Goal: Task Accomplishment & Management: Manage account settings

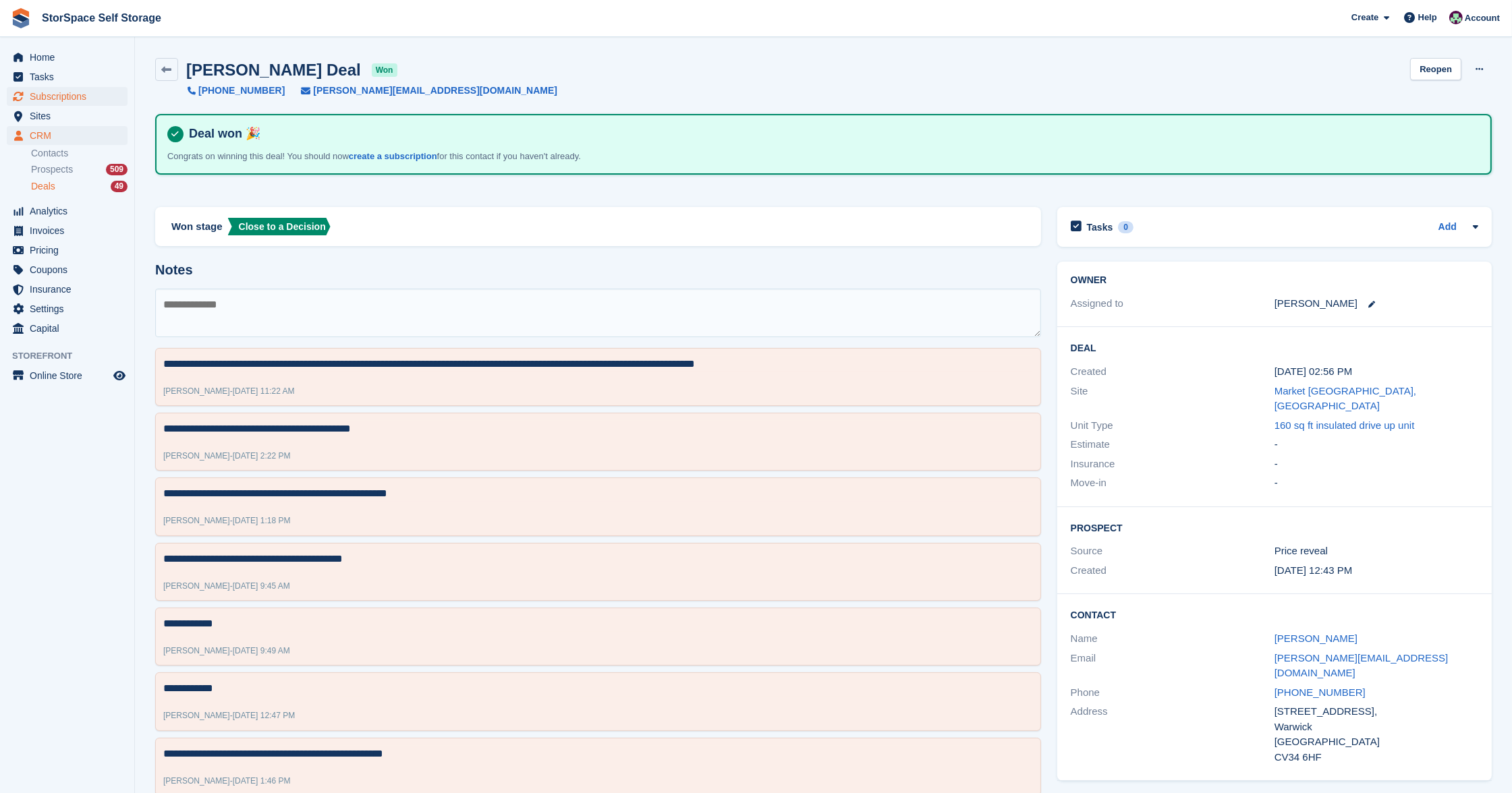
click at [42, 97] on span "Subscriptions" at bounding box center [70, 97] width 81 height 19
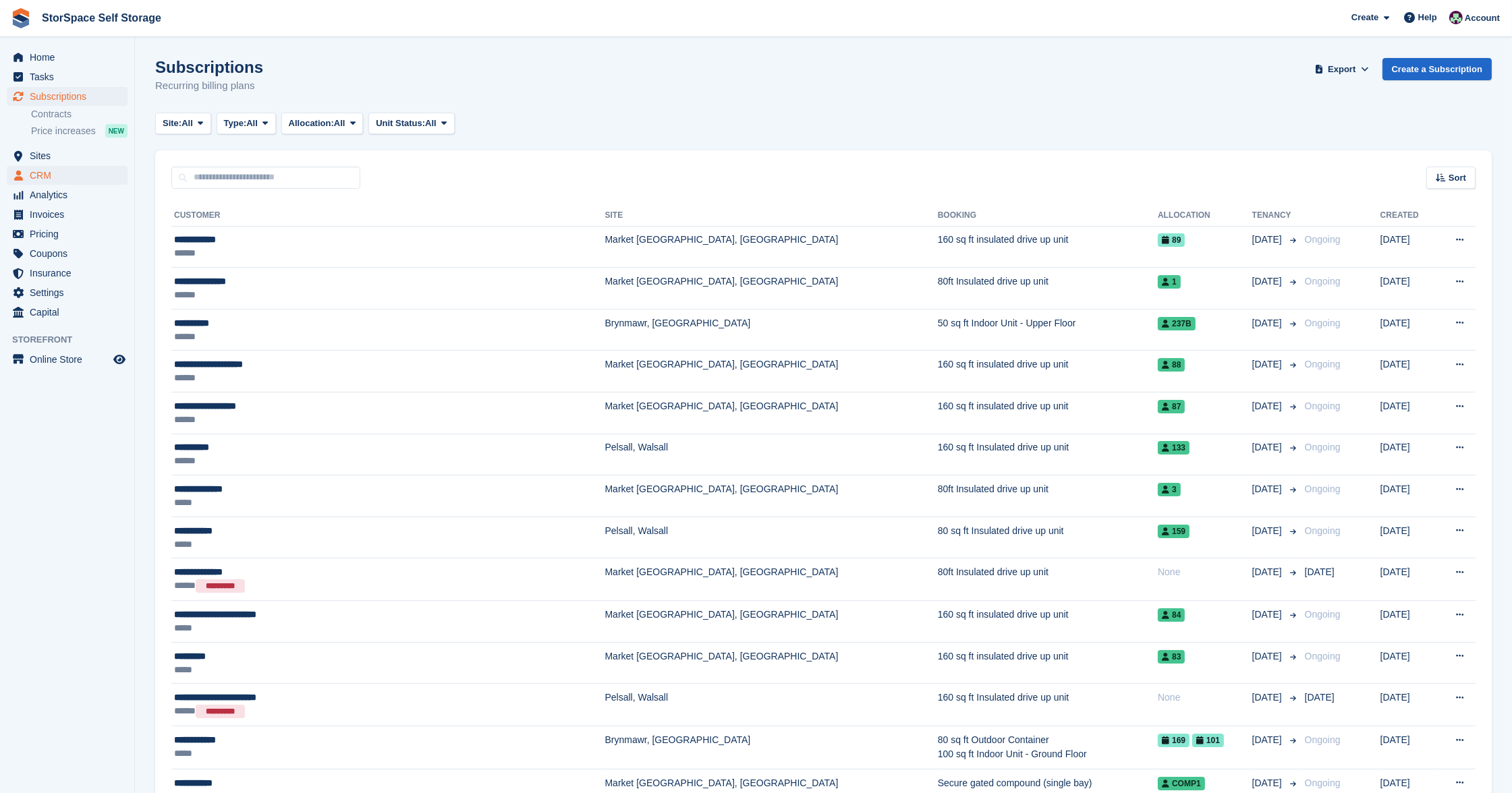
click at [48, 170] on span "CRM" at bounding box center [70, 175] width 81 height 19
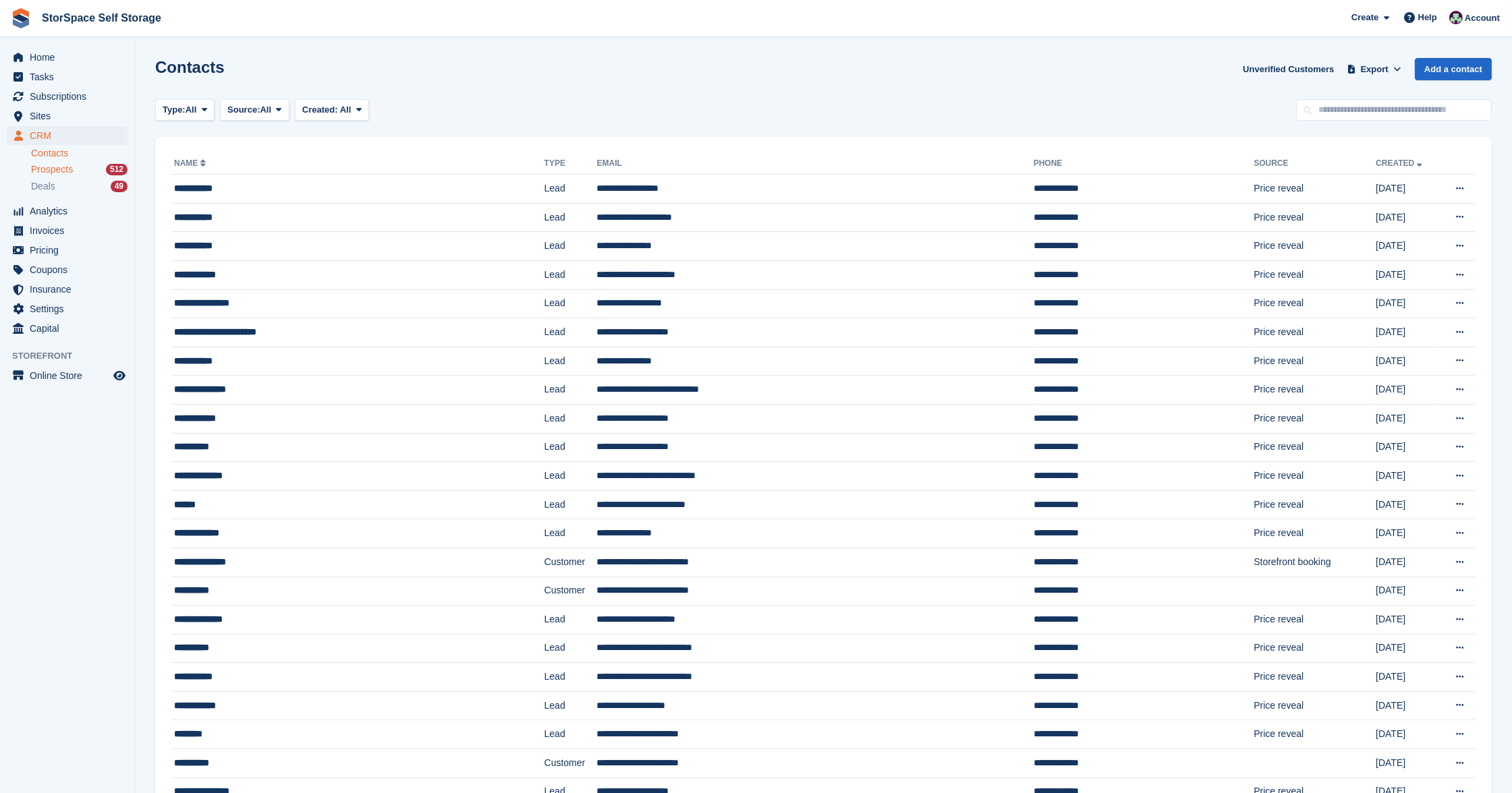
click at [67, 168] on span "Prospects" at bounding box center [52, 170] width 42 height 13
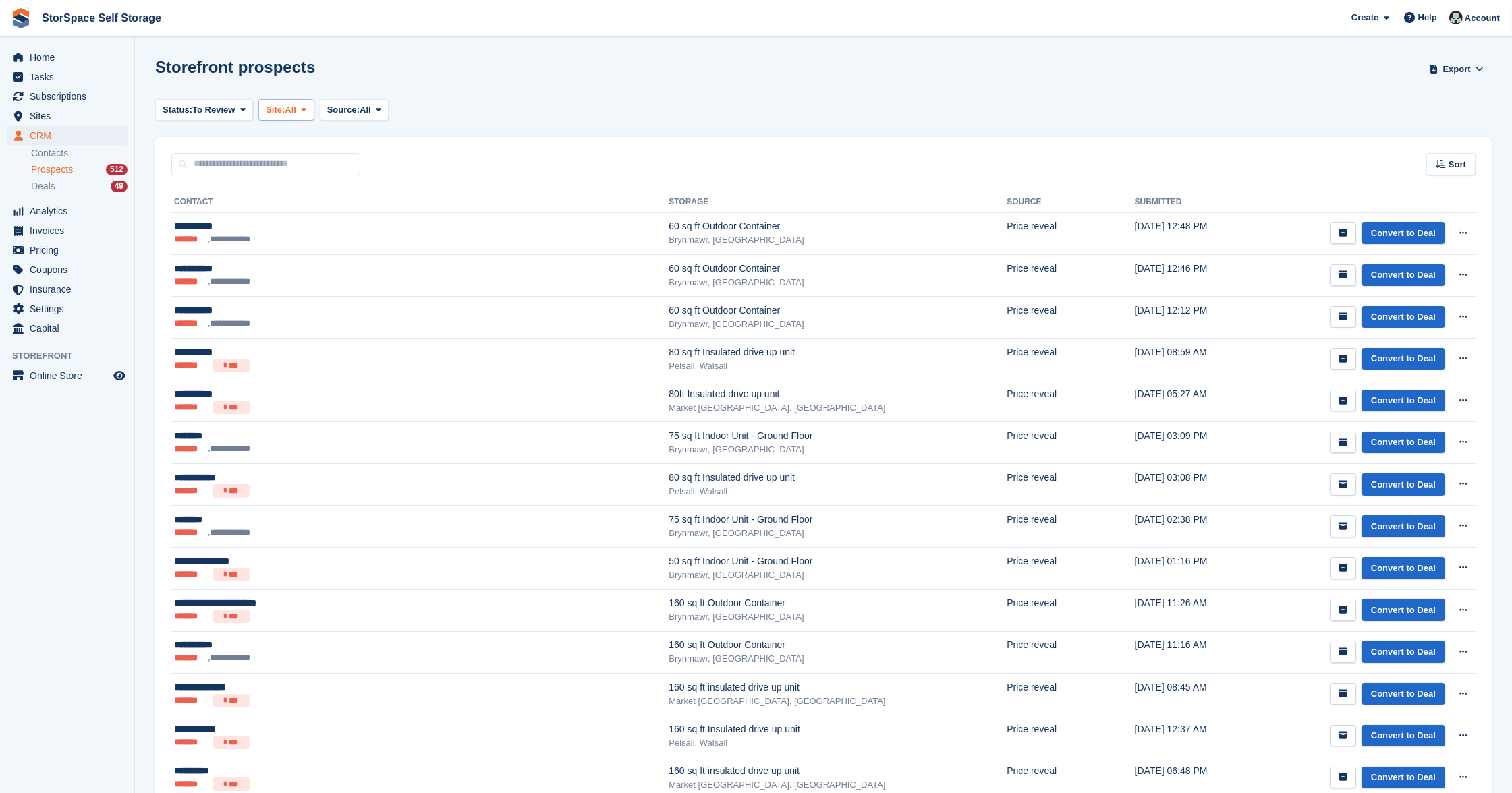
click at [284, 109] on span "Site:" at bounding box center [276, 110] width 19 height 14
click at [323, 212] on link "Market [GEOGRAPHIC_DATA], [GEOGRAPHIC_DATA]" at bounding box center [397, 215] width 267 height 24
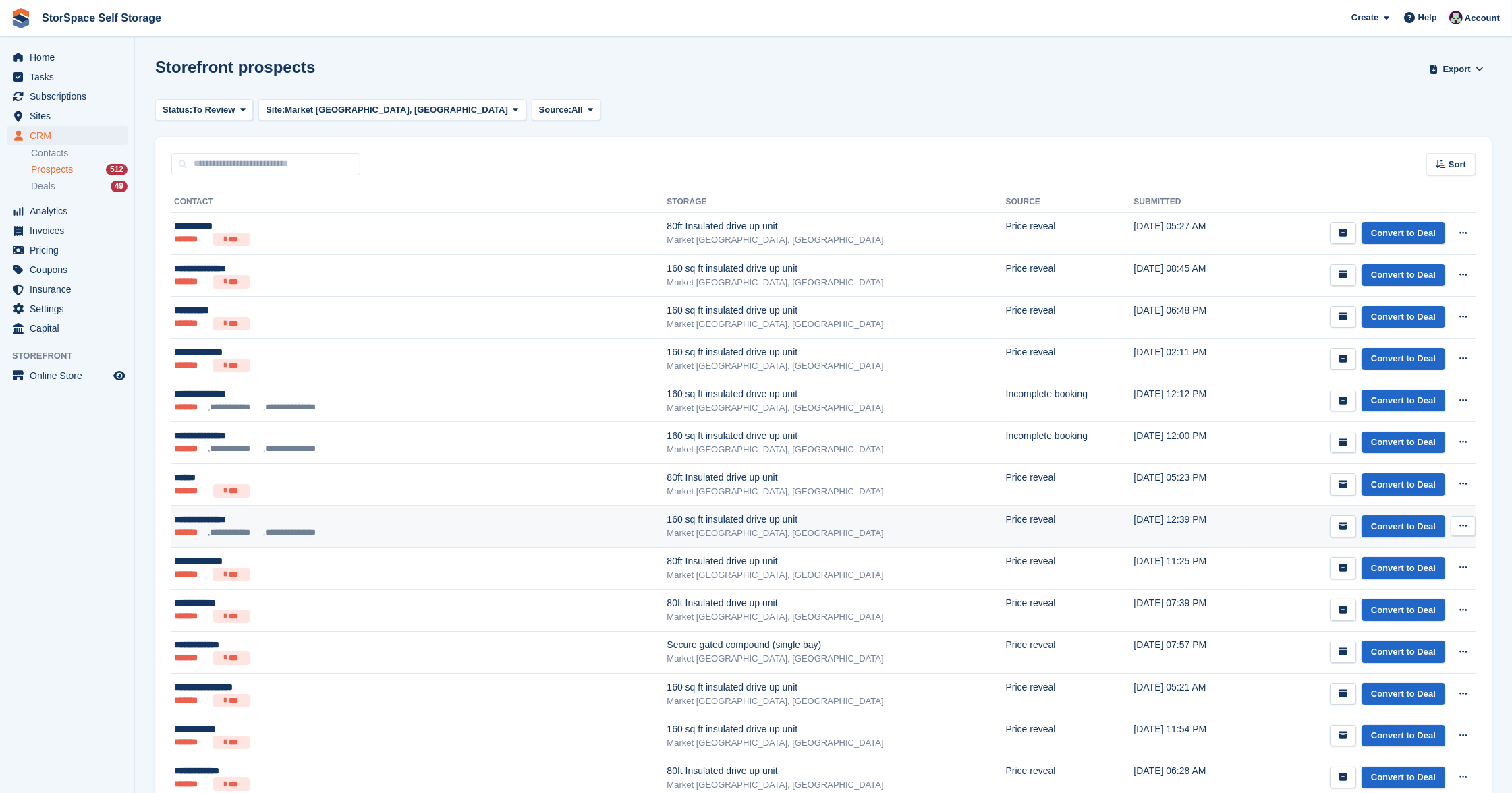
click at [1467, 523] on button at bounding box center [1462, 525] width 25 height 20
click at [1402, 598] on p "Delete prospect" at bounding box center [1410, 599] width 117 height 18
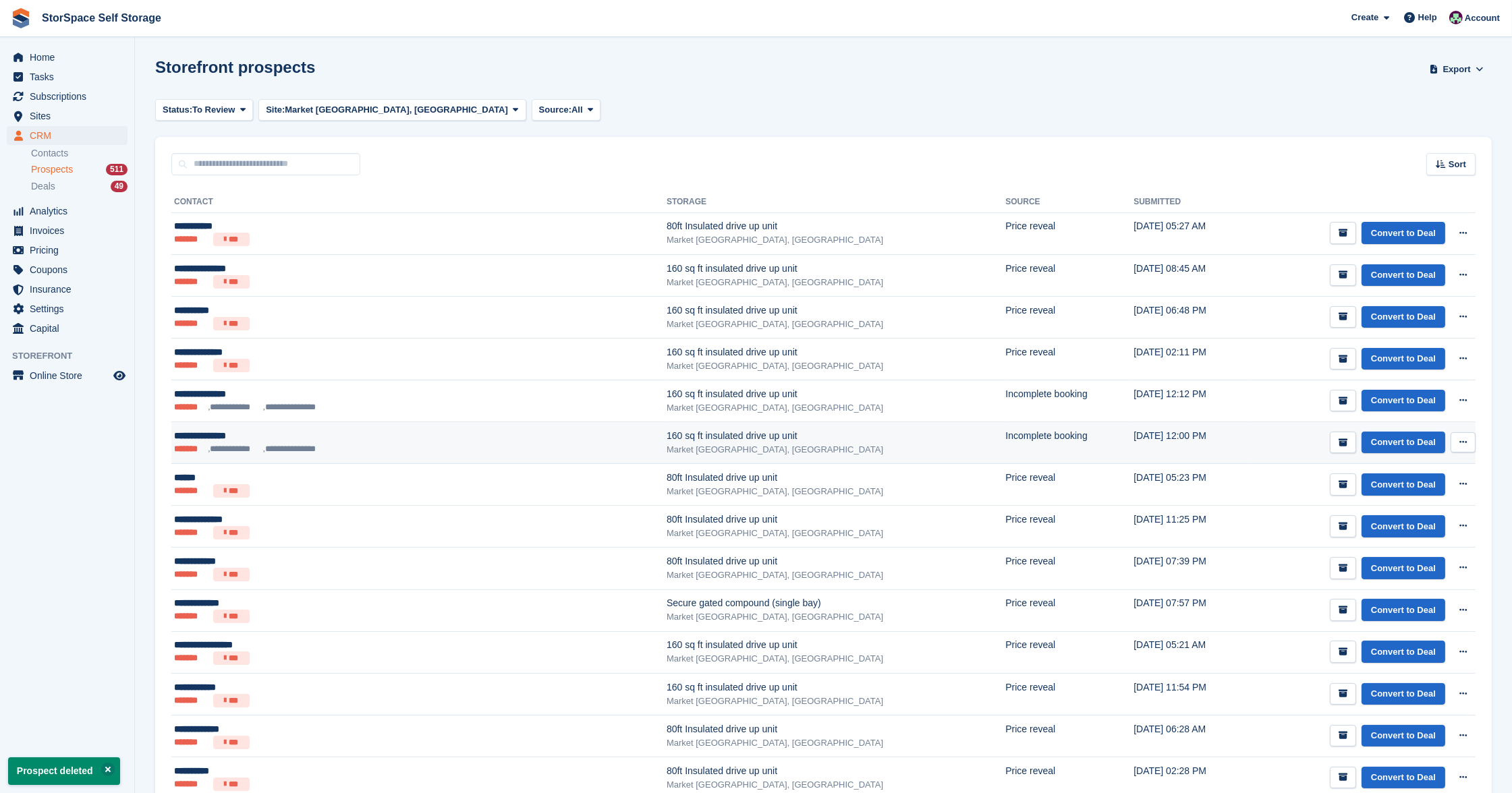
click at [1469, 441] on button at bounding box center [1462, 442] width 25 height 20
click at [1419, 507] on p "Delete prospect" at bounding box center [1410, 515] width 117 height 18
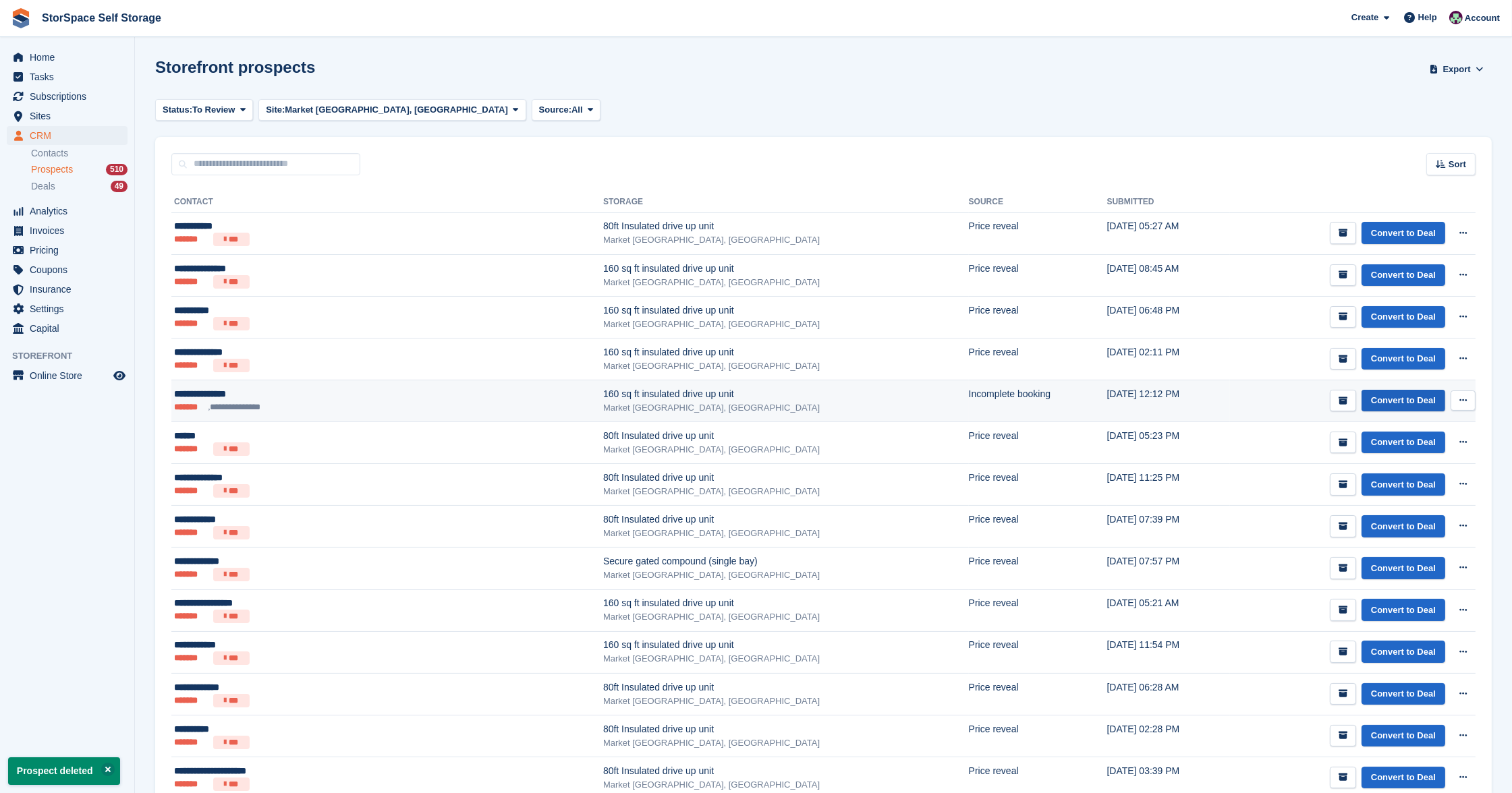
click at [1389, 399] on link "Convert to Deal" at bounding box center [1403, 401] width 83 height 22
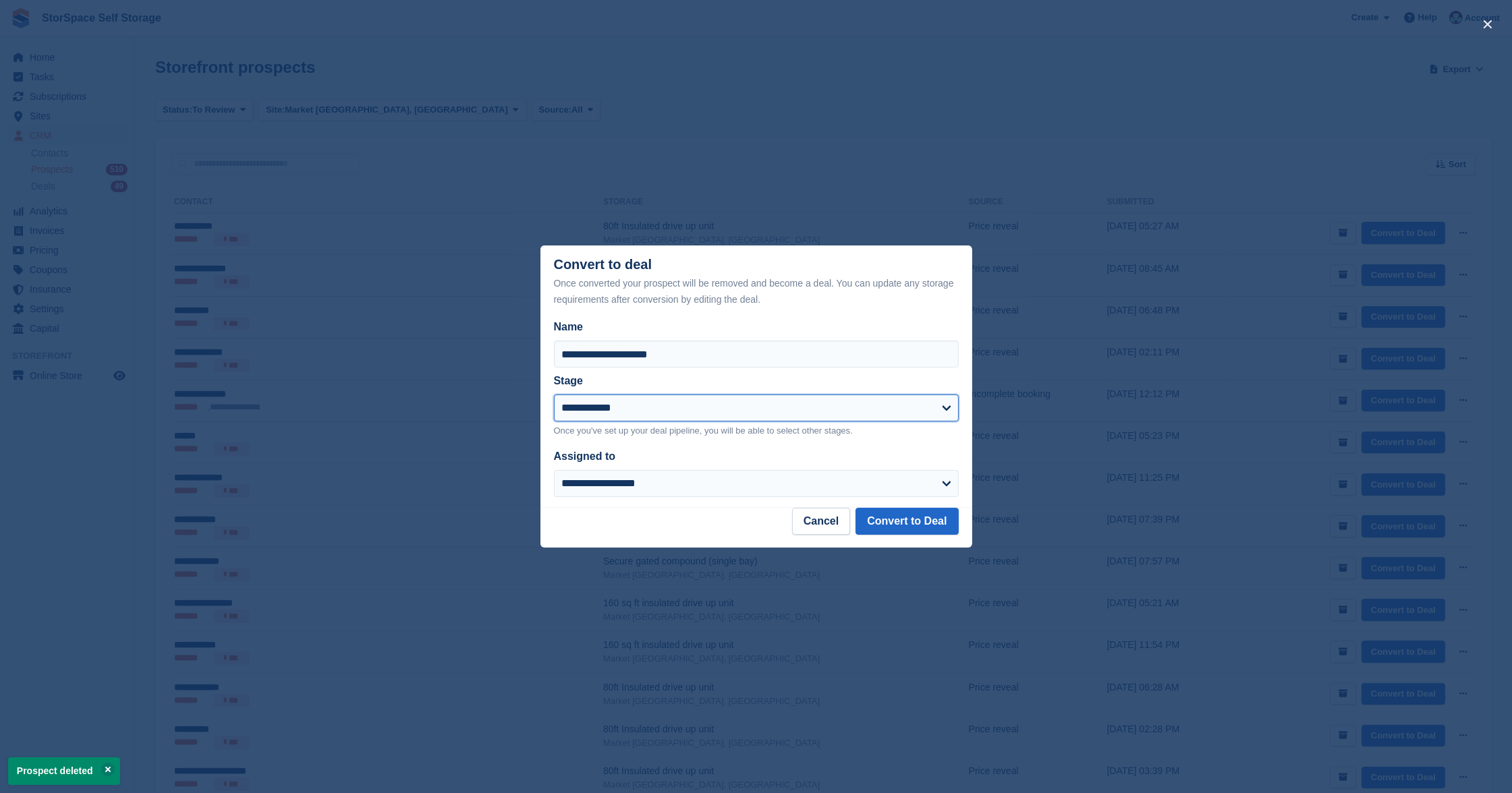
select select "****"
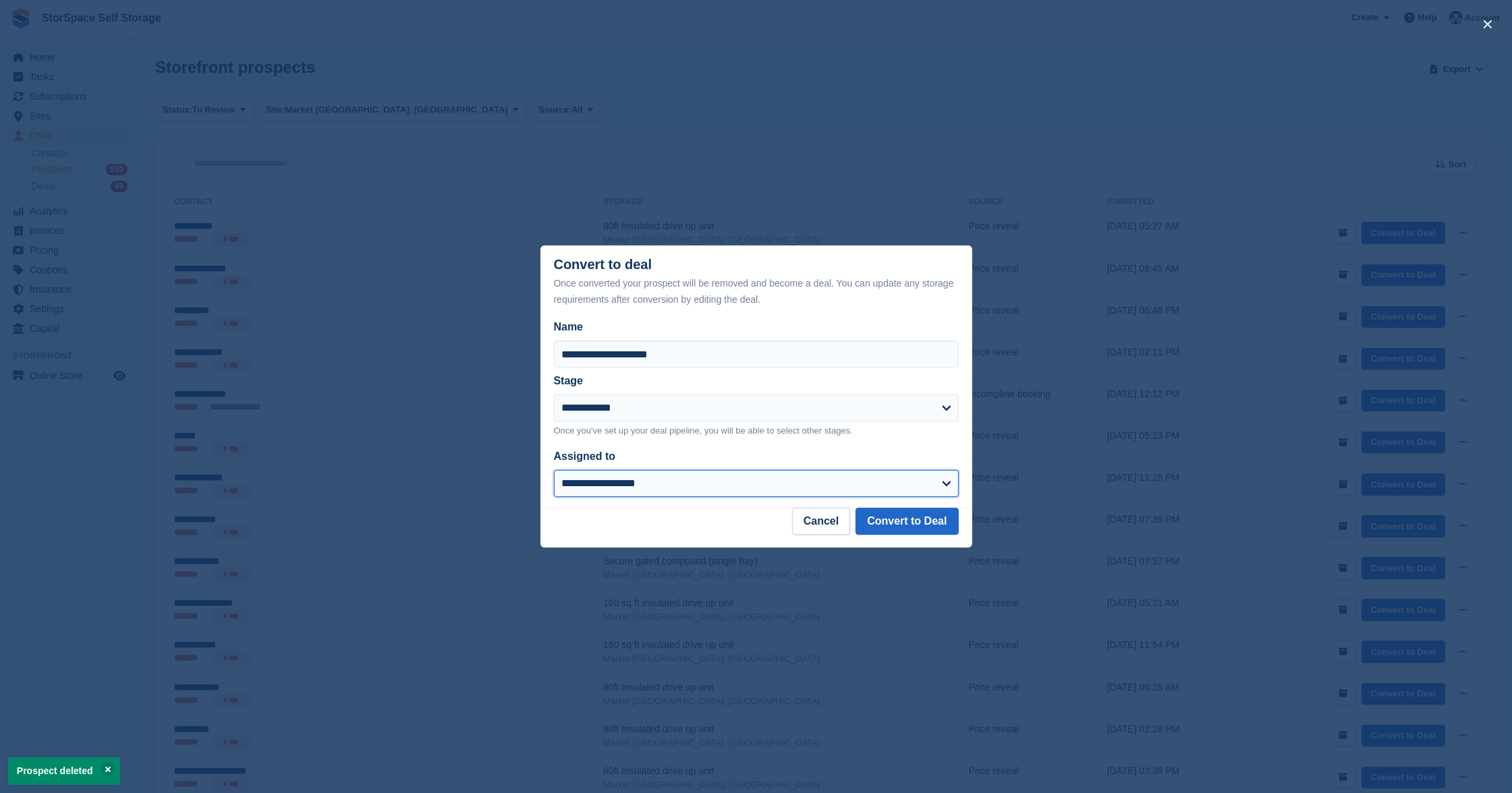
select select "****"
click at [907, 516] on button "Convert to Deal" at bounding box center [907, 521] width 103 height 27
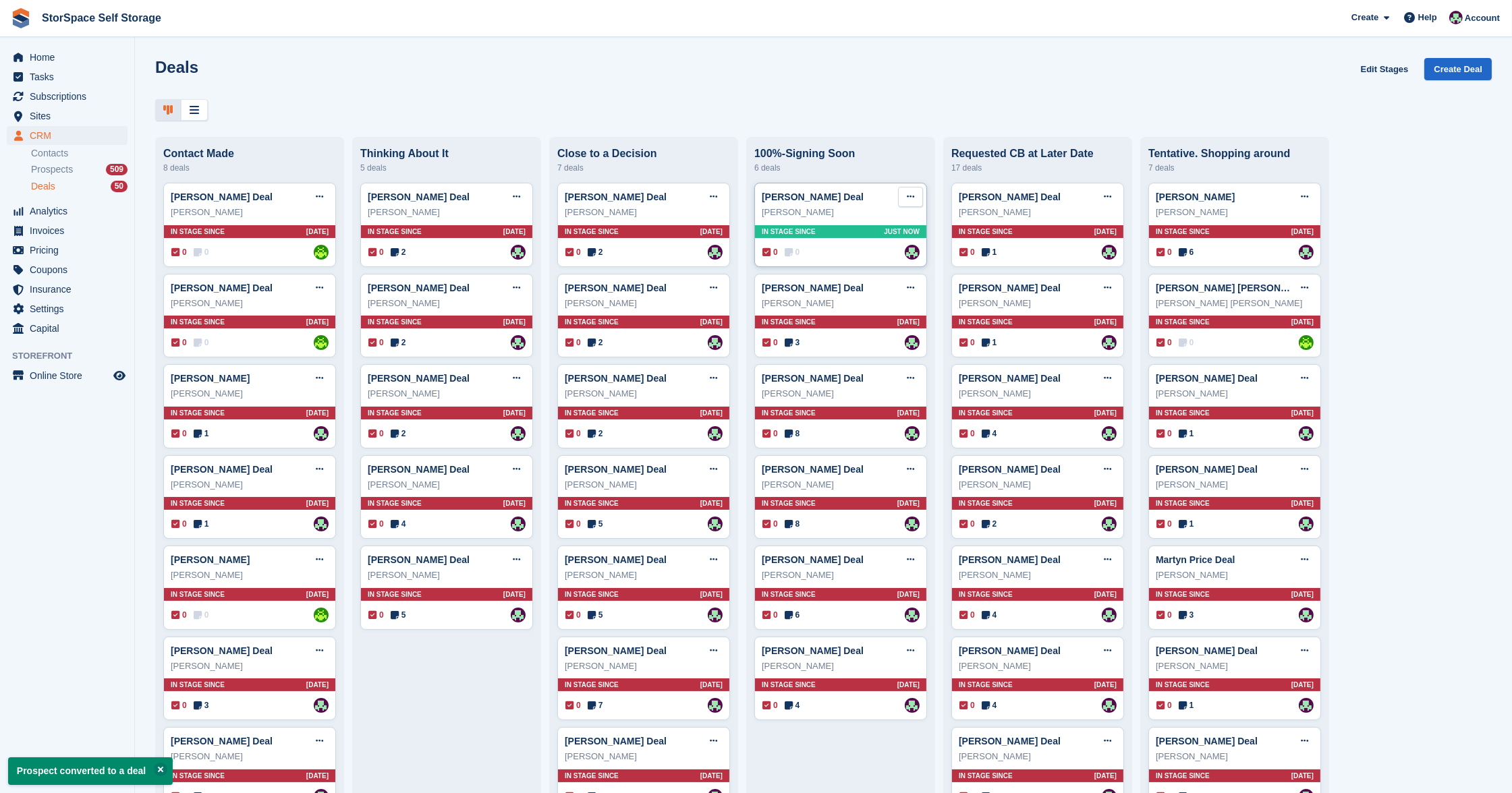
click at [901, 197] on button at bounding box center [910, 196] width 25 height 20
click at [857, 253] on p "Mark as won" at bounding box center [858, 252] width 117 height 18
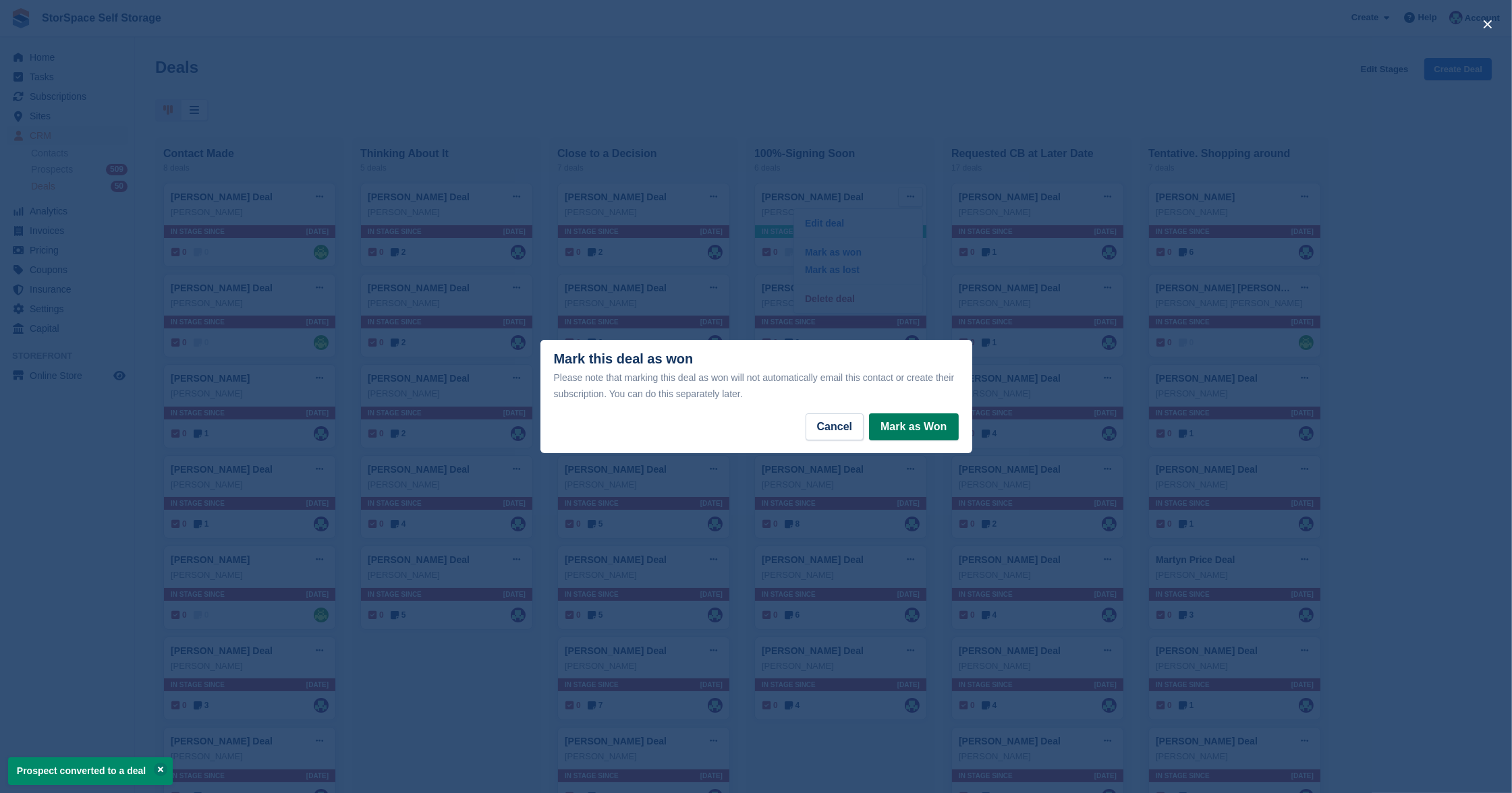
click at [902, 428] on button "Mark as Won" at bounding box center [913, 427] width 89 height 27
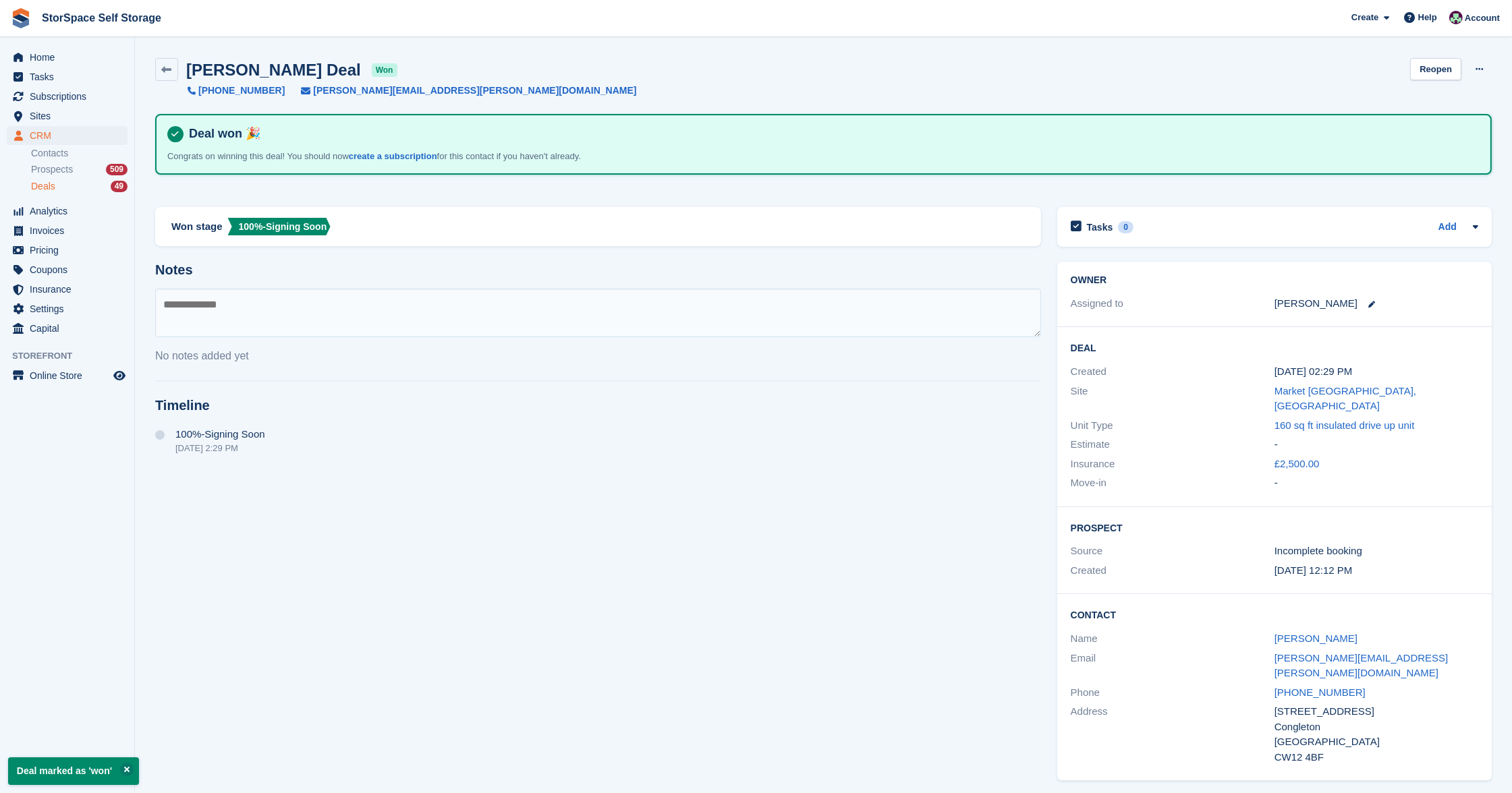
click at [437, 308] on textarea at bounding box center [598, 312] width 885 height 49
click at [352, 306] on textarea "**********" at bounding box center [598, 312] width 885 height 49
type textarea "**********"
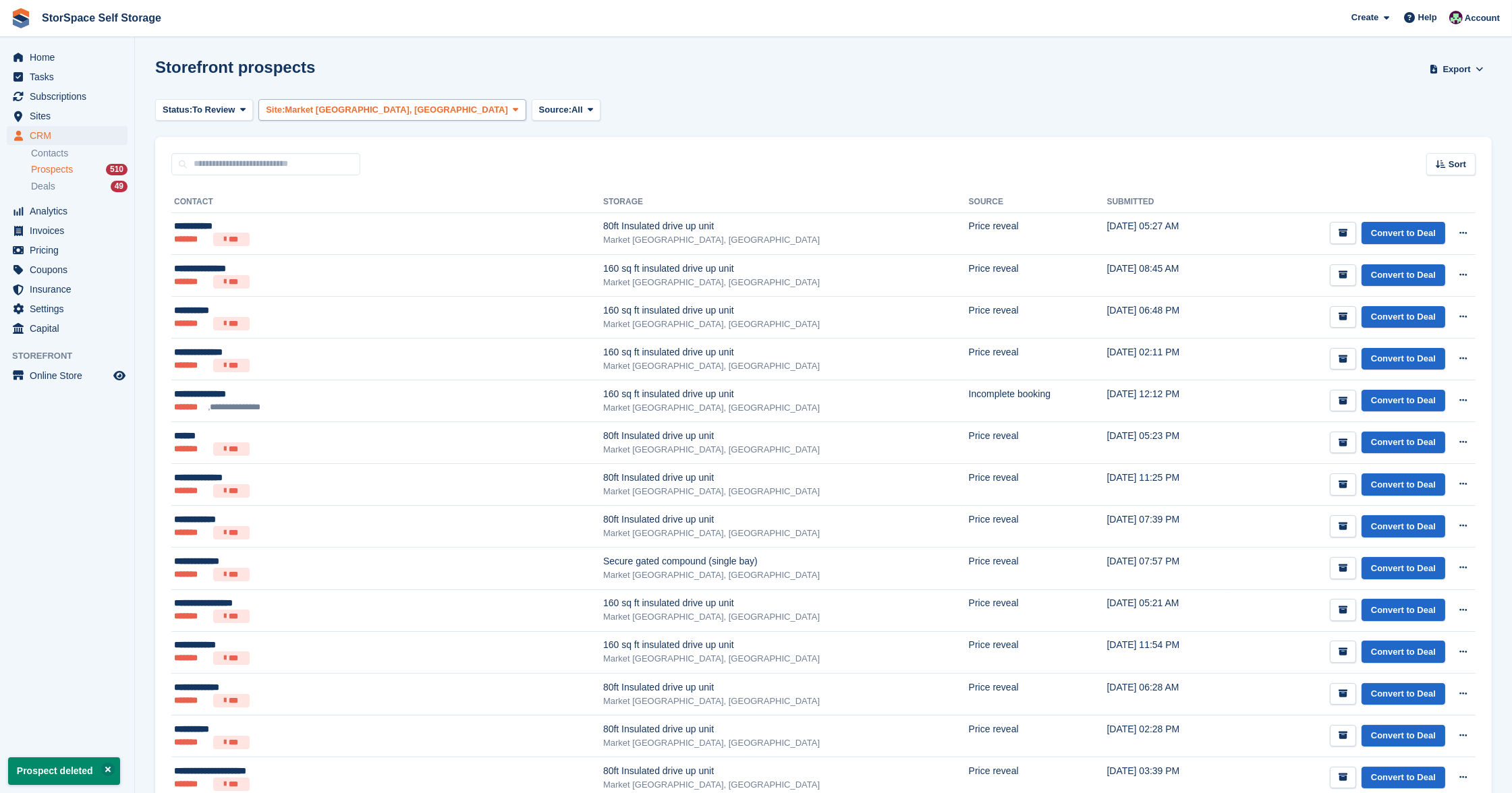
click at [339, 110] on span "Market [GEOGRAPHIC_DATA], [GEOGRAPHIC_DATA]" at bounding box center [396, 110] width 224 height 14
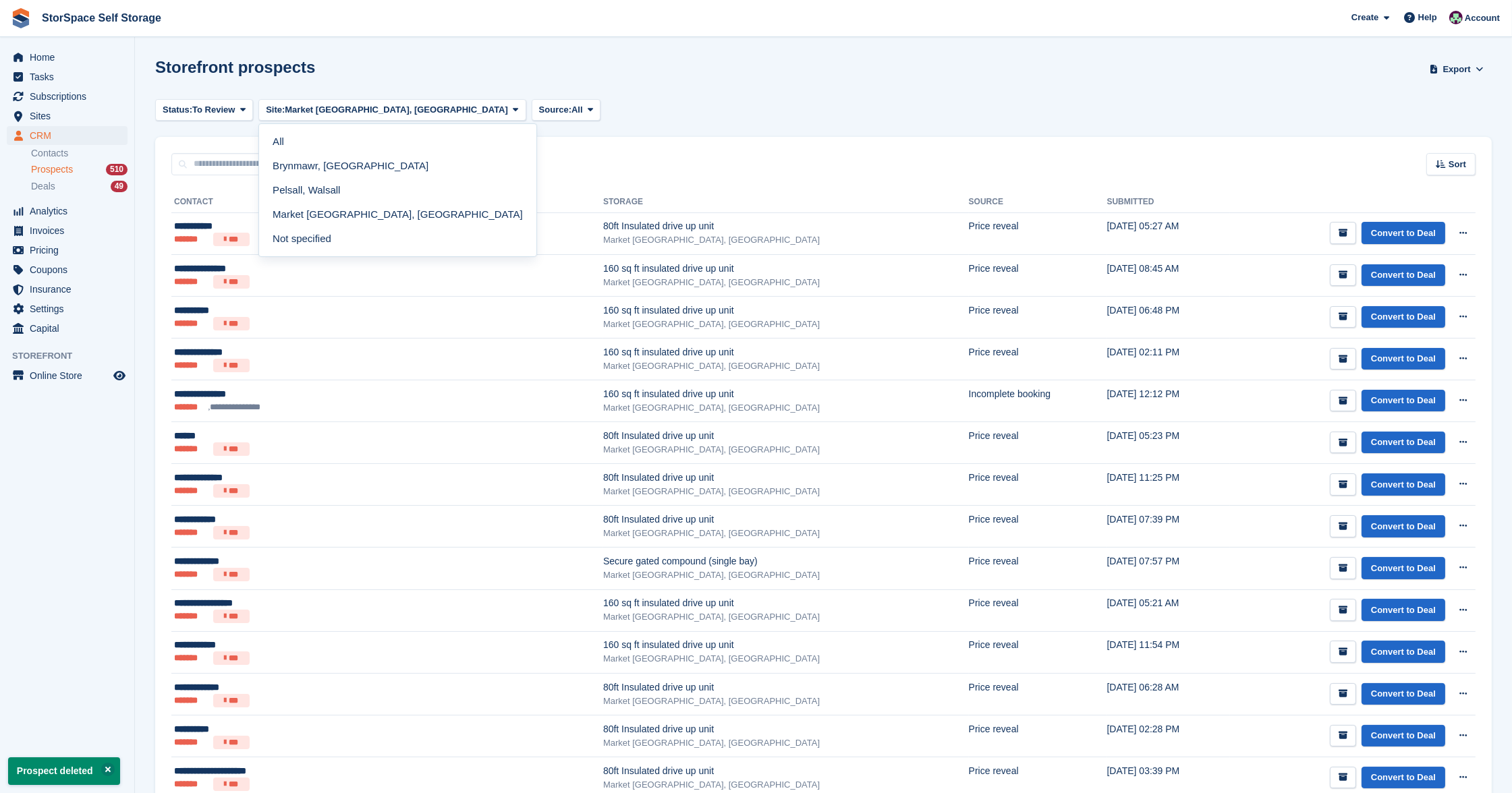
click at [705, 139] on div "Sort Sort by Date submitted Submitted (oldest first) Submitted (newest first)" at bounding box center [824, 156] width 1337 height 38
